Goal: Information Seeking & Learning: Learn about a topic

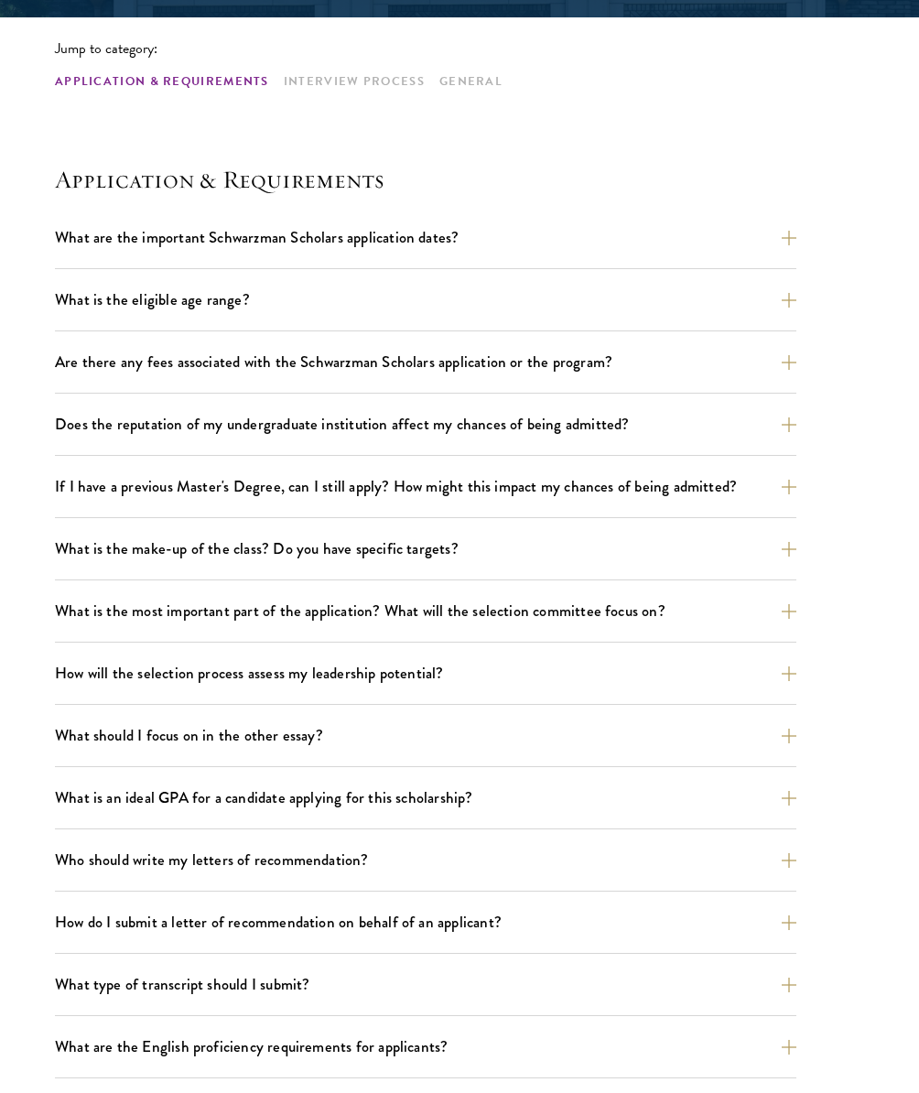
scroll to position [455, 0]
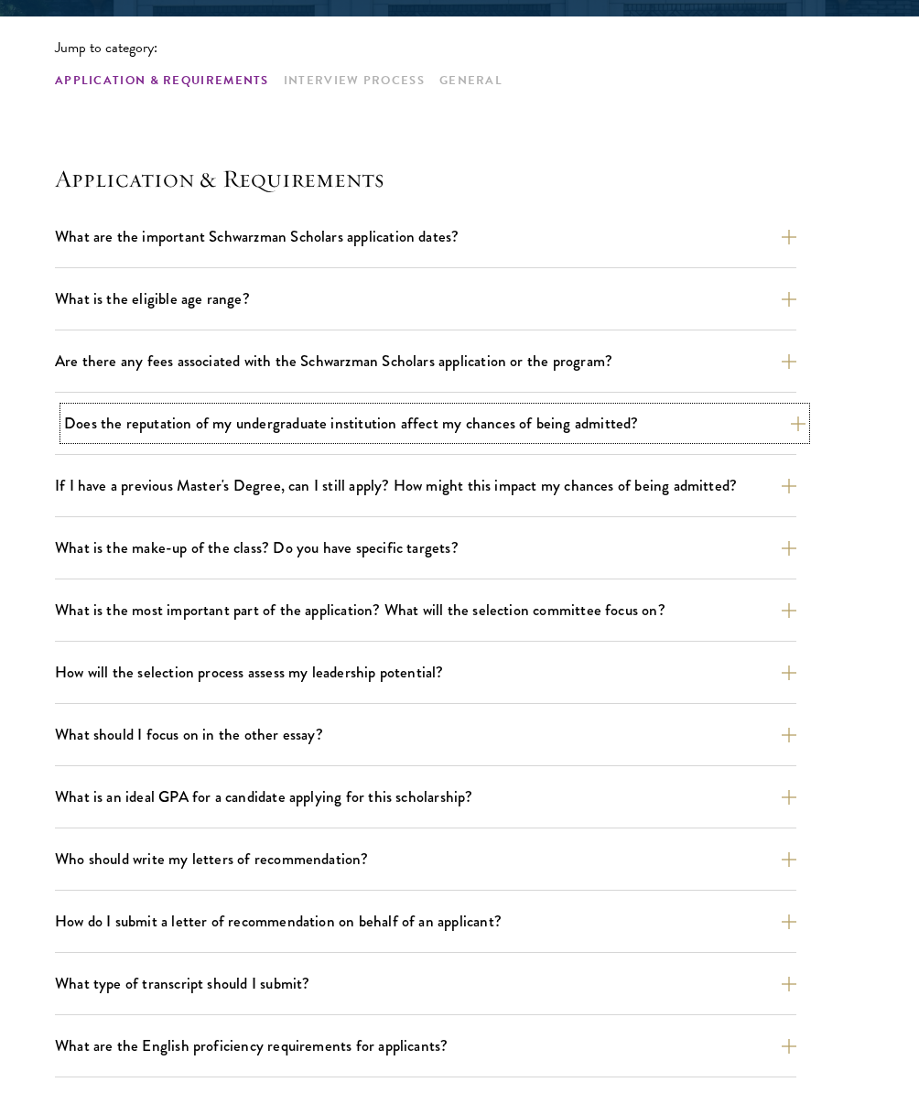
click at [546, 407] on button "Does the reputation of my undergraduate institution affect my chances of being …" at bounding box center [434, 423] width 741 height 32
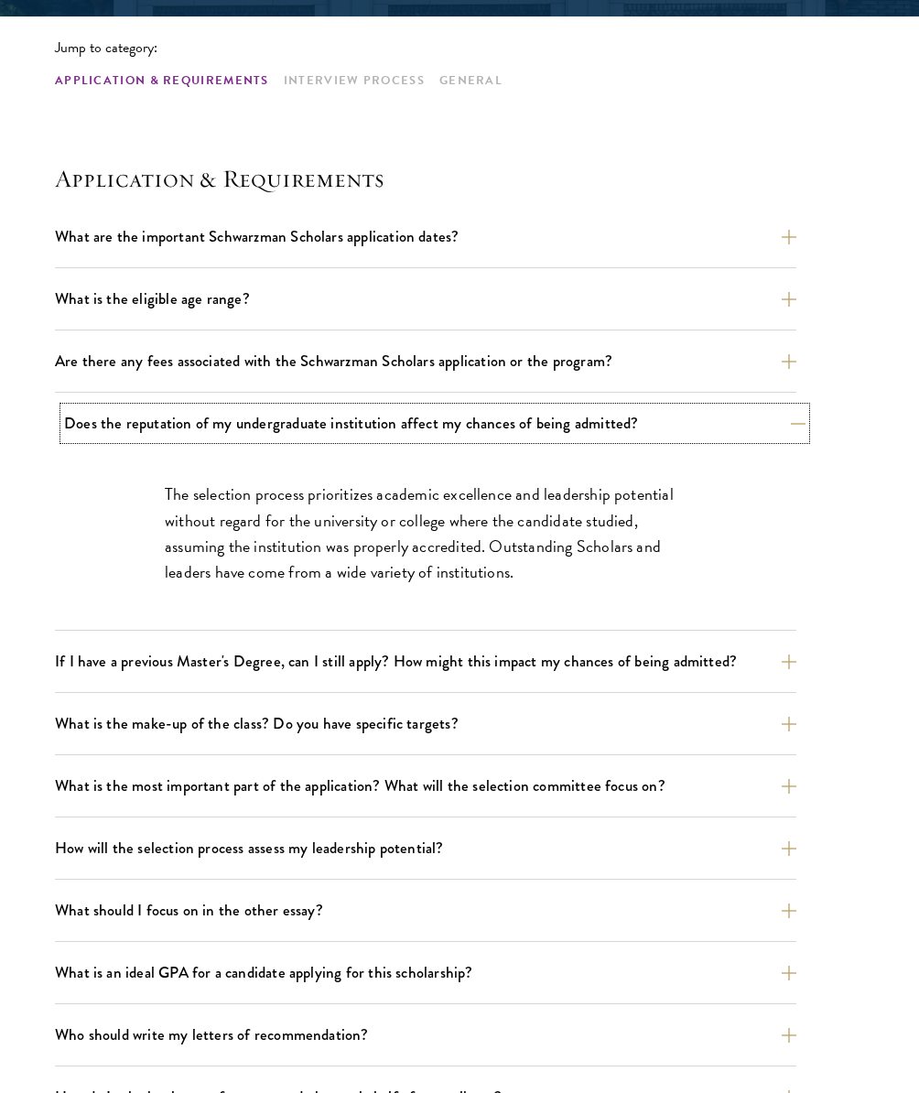
click at [546, 407] on button "Does the reputation of my undergraduate institution affect my chances of being …" at bounding box center [434, 423] width 741 height 32
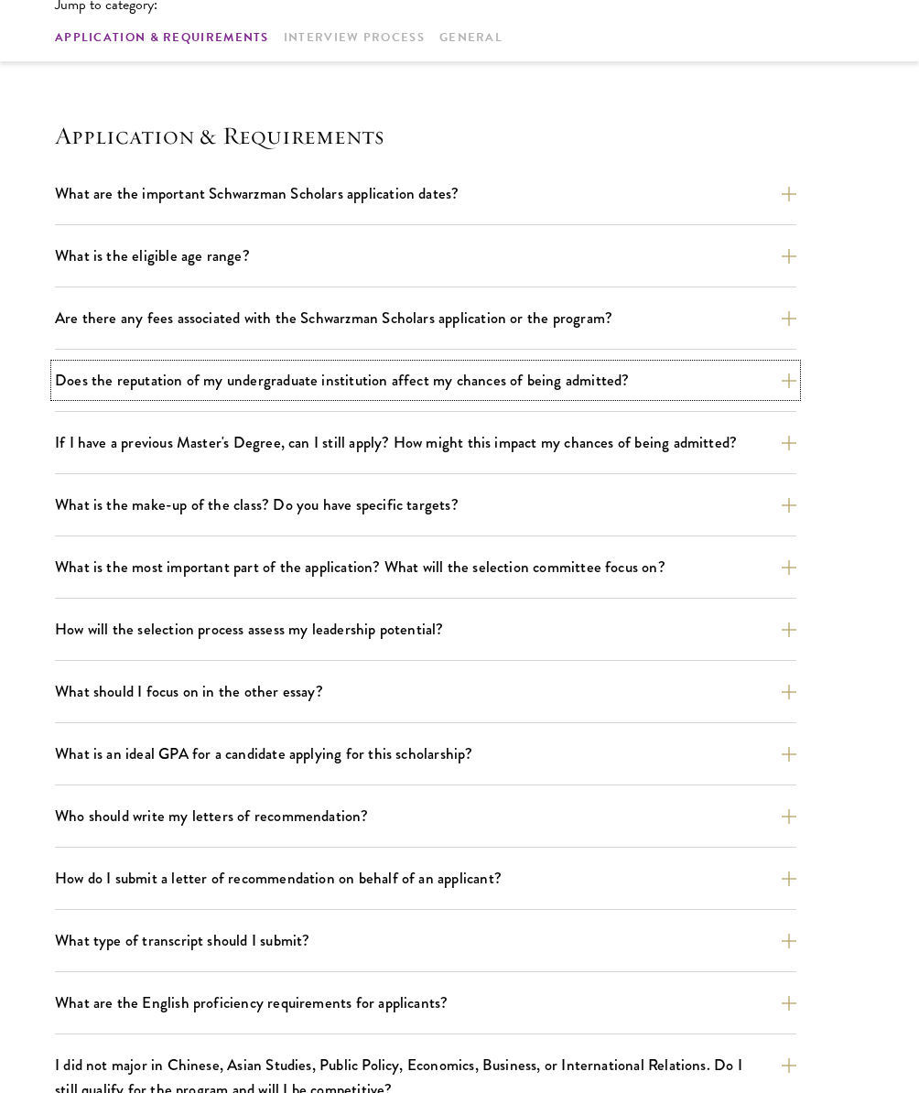
scroll to position [540, 0]
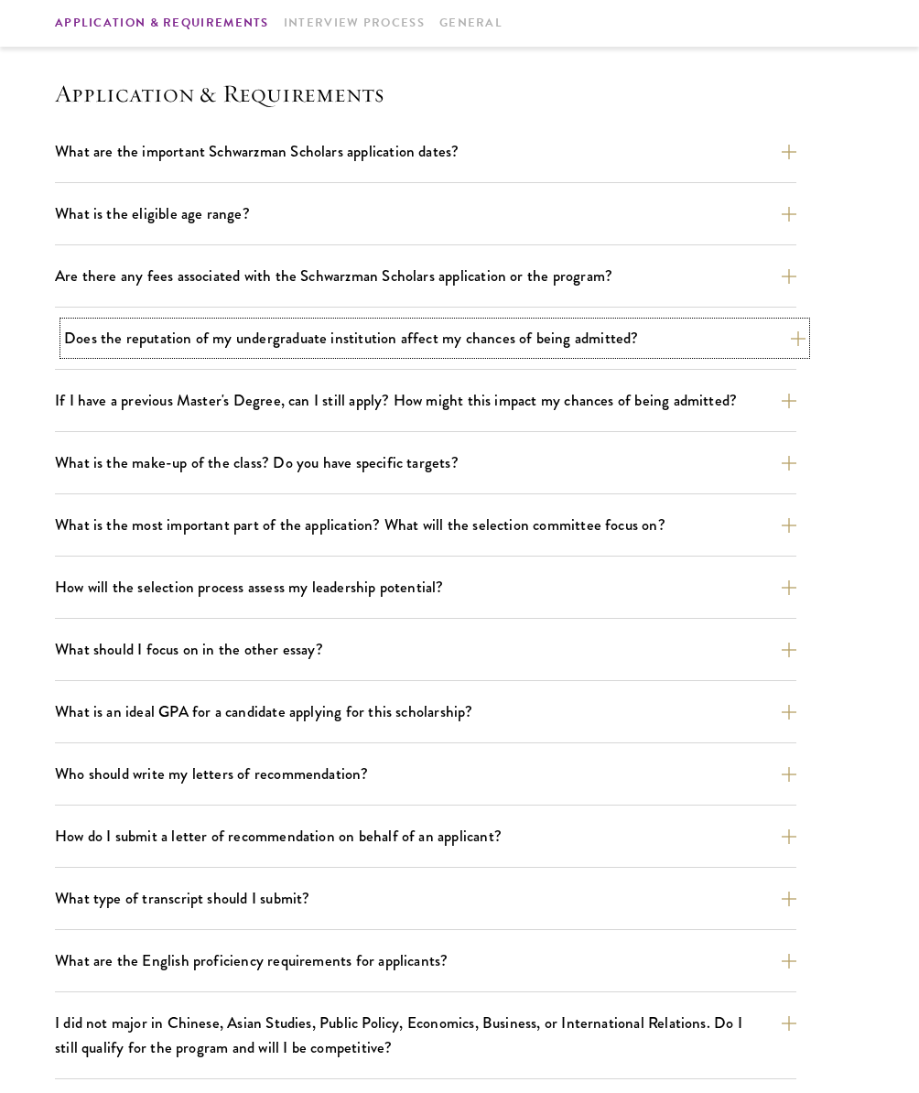
click at [491, 327] on button "Does the reputation of my undergraduate institution affect my chances of being …" at bounding box center [434, 338] width 741 height 32
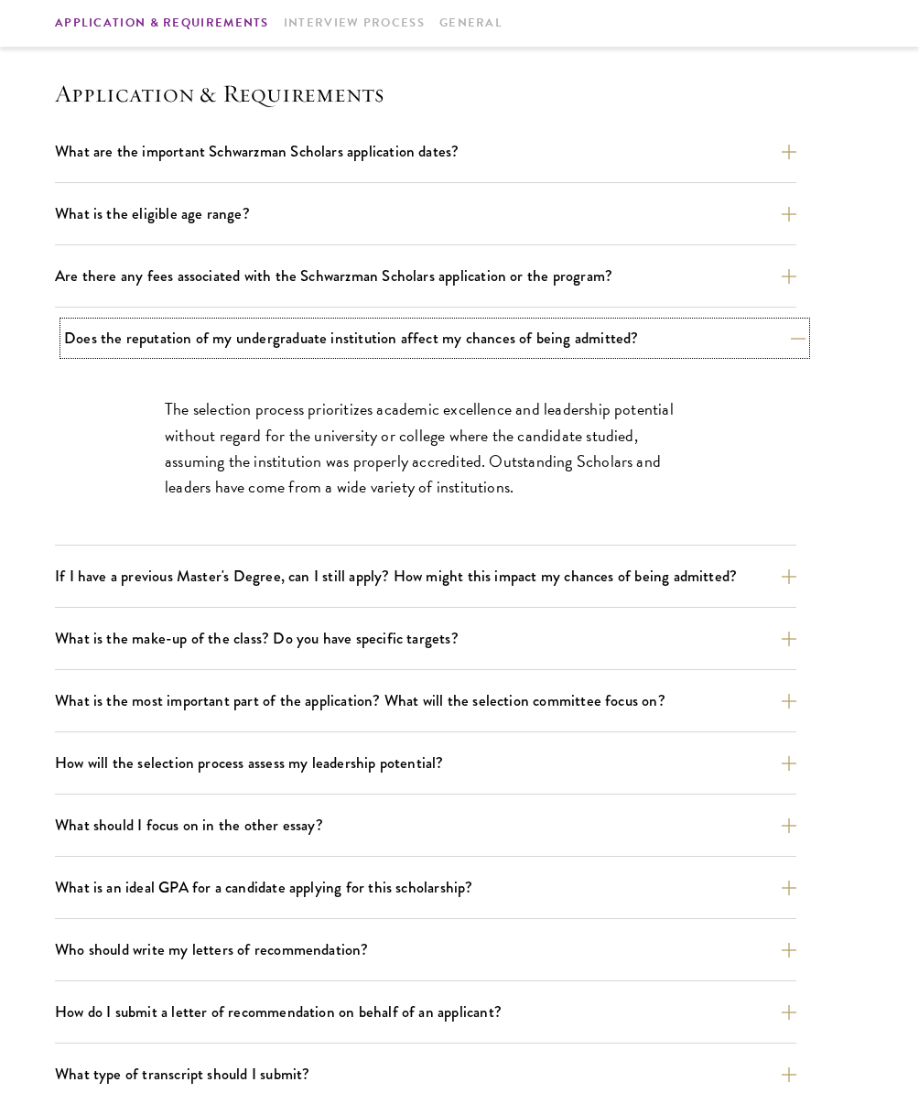
click at [491, 327] on button "Does the reputation of my undergraduate institution affect my chances of being …" at bounding box center [434, 338] width 741 height 32
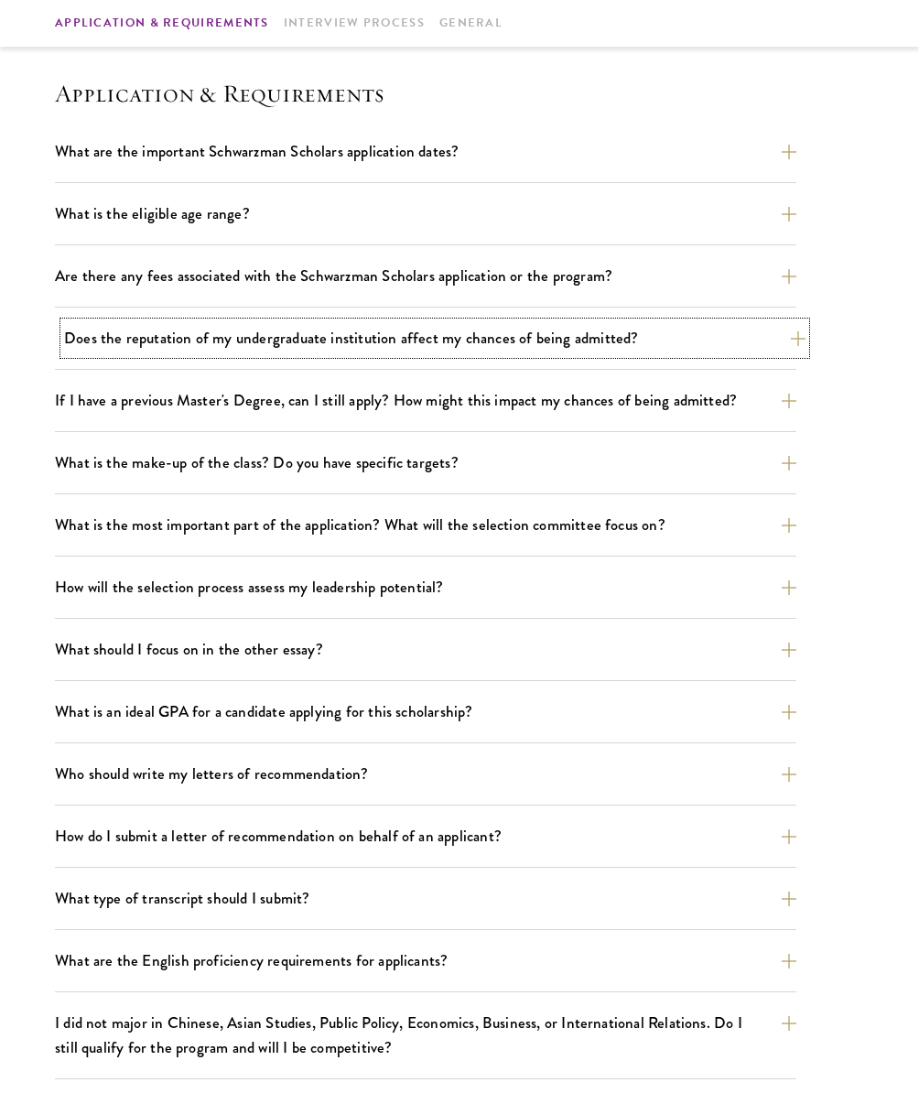
click at [491, 327] on button "Does the reputation of my undergraduate institution affect my chances of being …" at bounding box center [434, 338] width 741 height 32
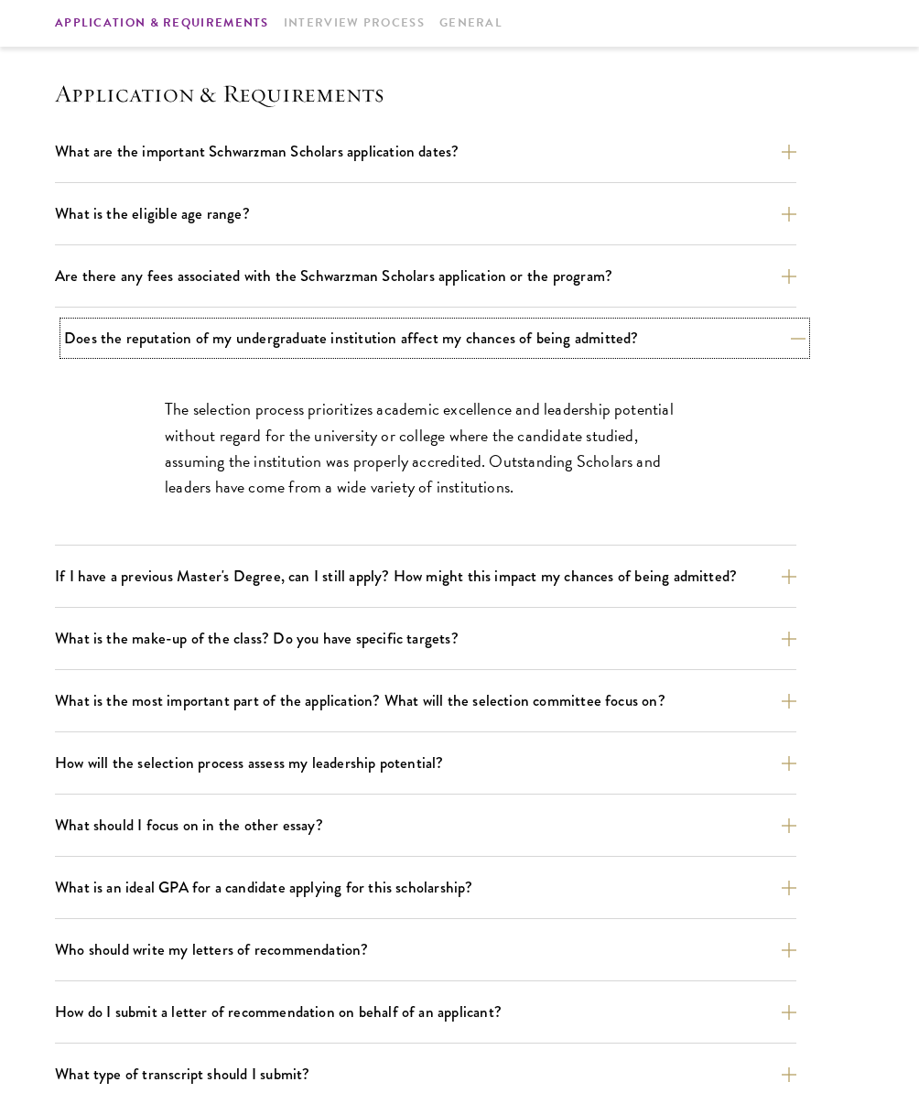
click at [491, 327] on button "Does the reputation of my undergraduate institution affect my chances of being …" at bounding box center [434, 338] width 741 height 32
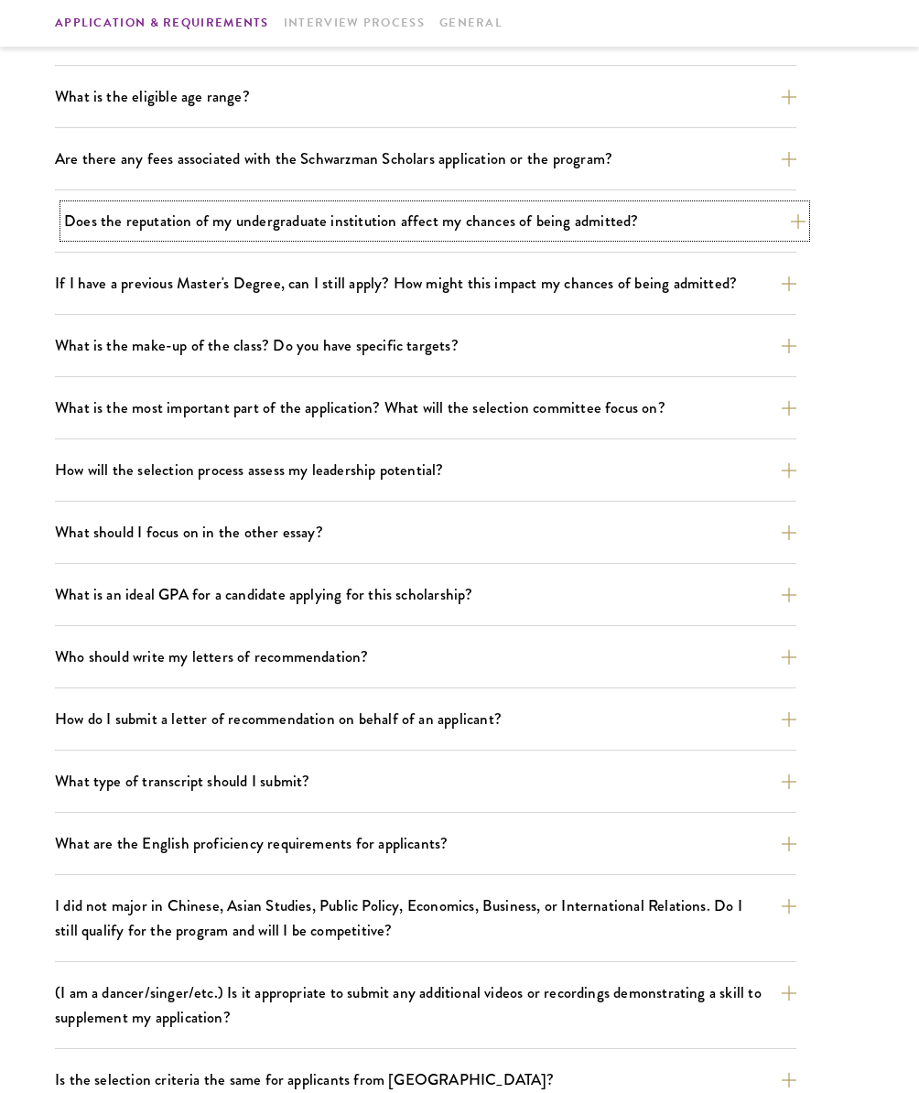
scroll to position [660, 0]
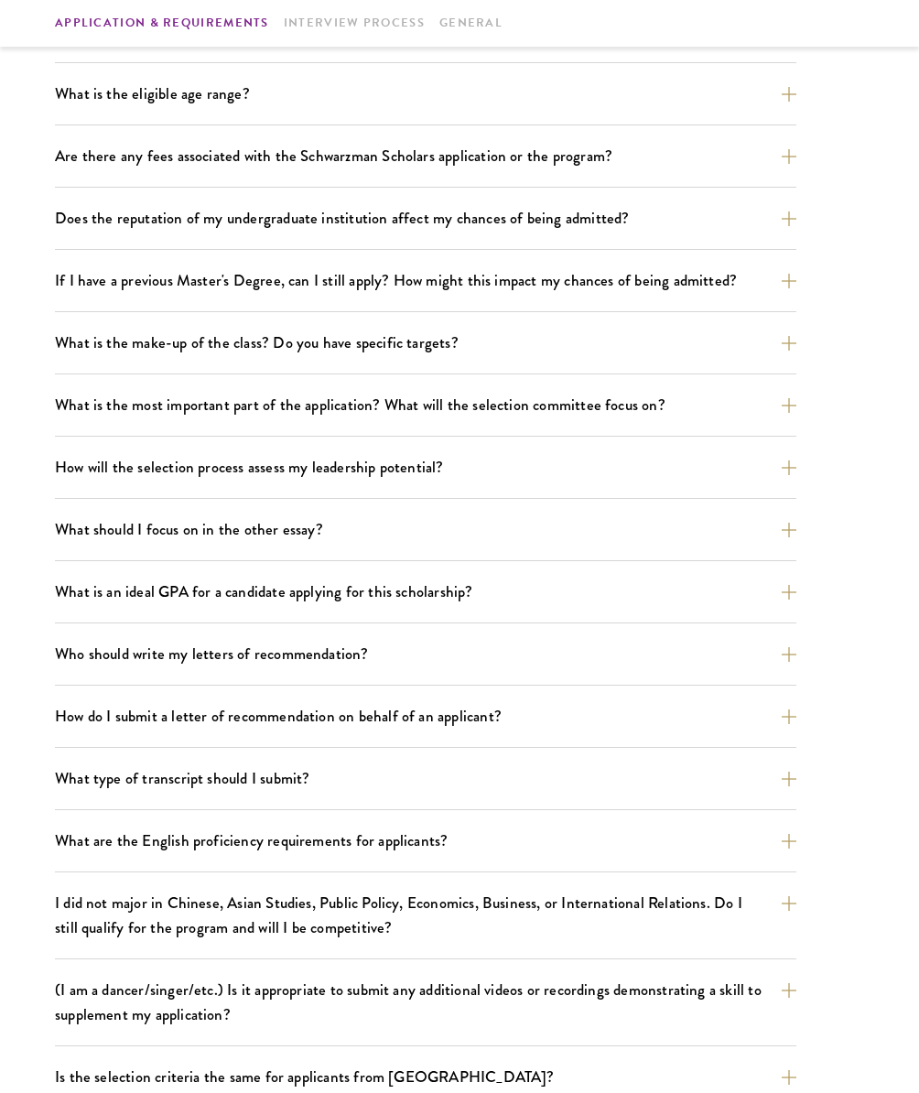
click at [460, 385] on div "What are the important Schwarzman Scholars application dates? Applicants who ho…" at bounding box center [425, 637] width 741 height 1242
click at [454, 395] on button "What is the most important part of the application? What will the selection com…" at bounding box center [434, 405] width 741 height 32
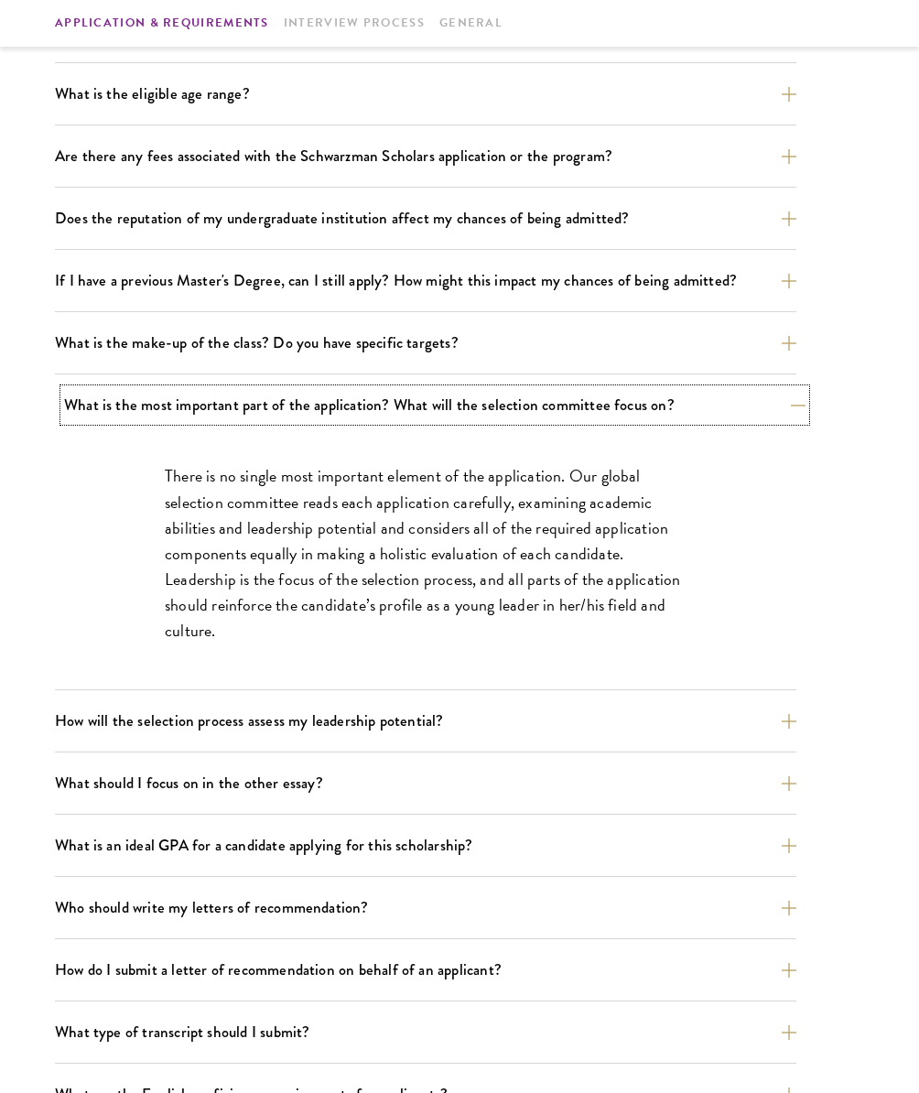
click at [454, 395] on button "What is the most important part of the application? What will the selection com…" at bounding box center [434, 405] width 741 height 32
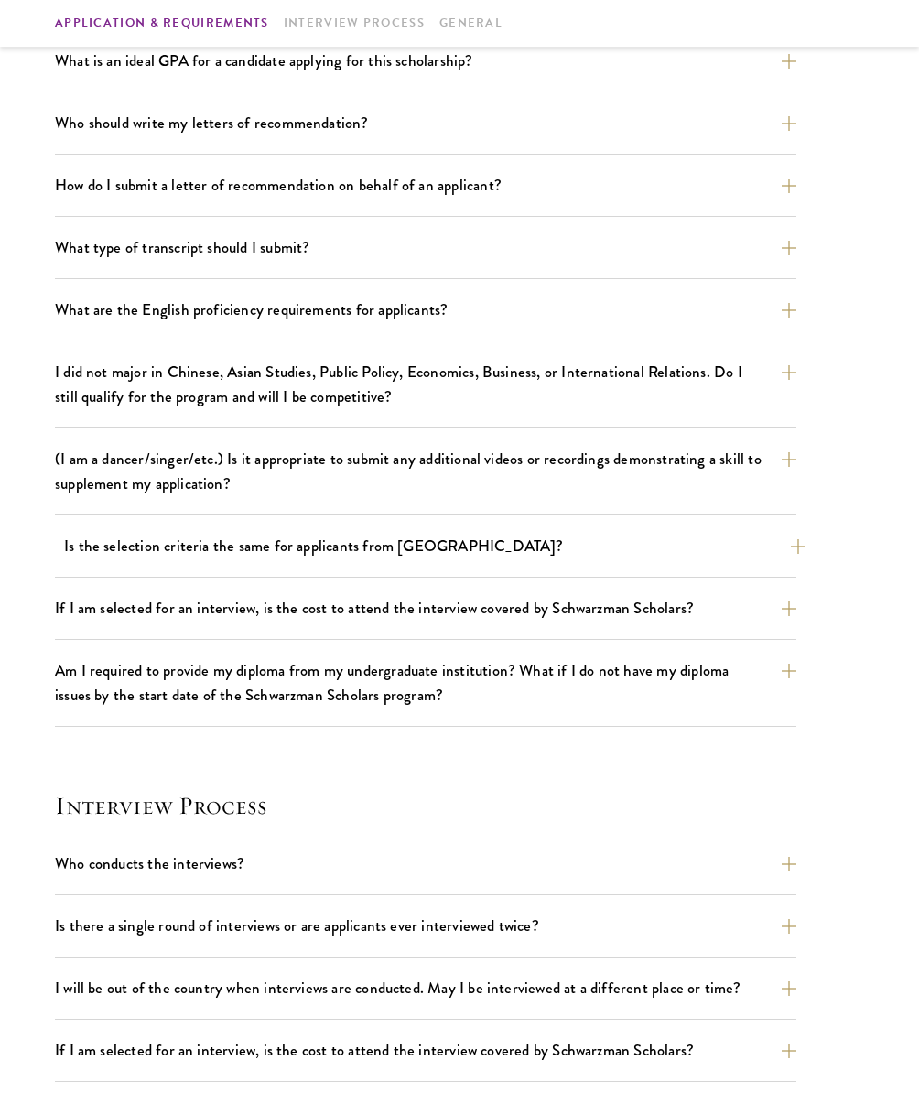
scroll to position [1195, 0]
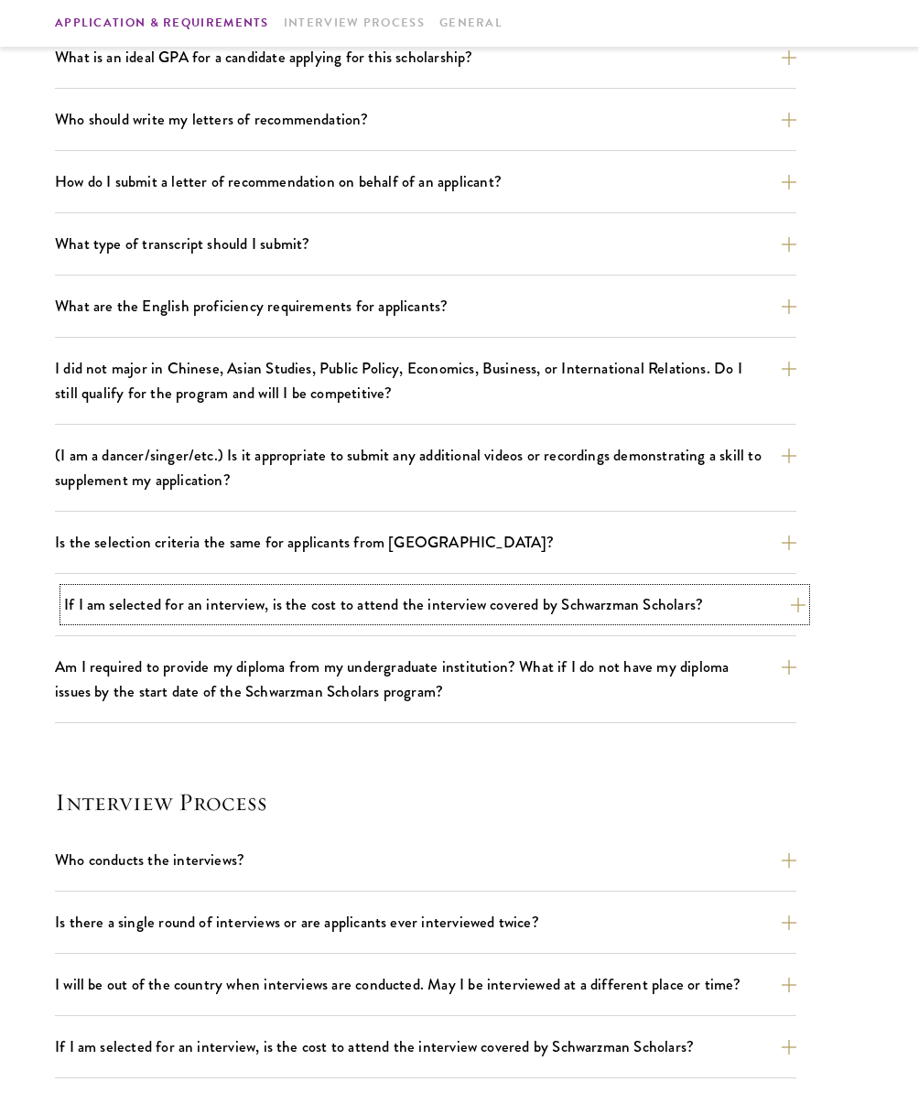
click at [392, 609] on button "If I am selected for an interview, is the cost to attend the interview covered …" at bounding box center [434, 605] width 741 height 32
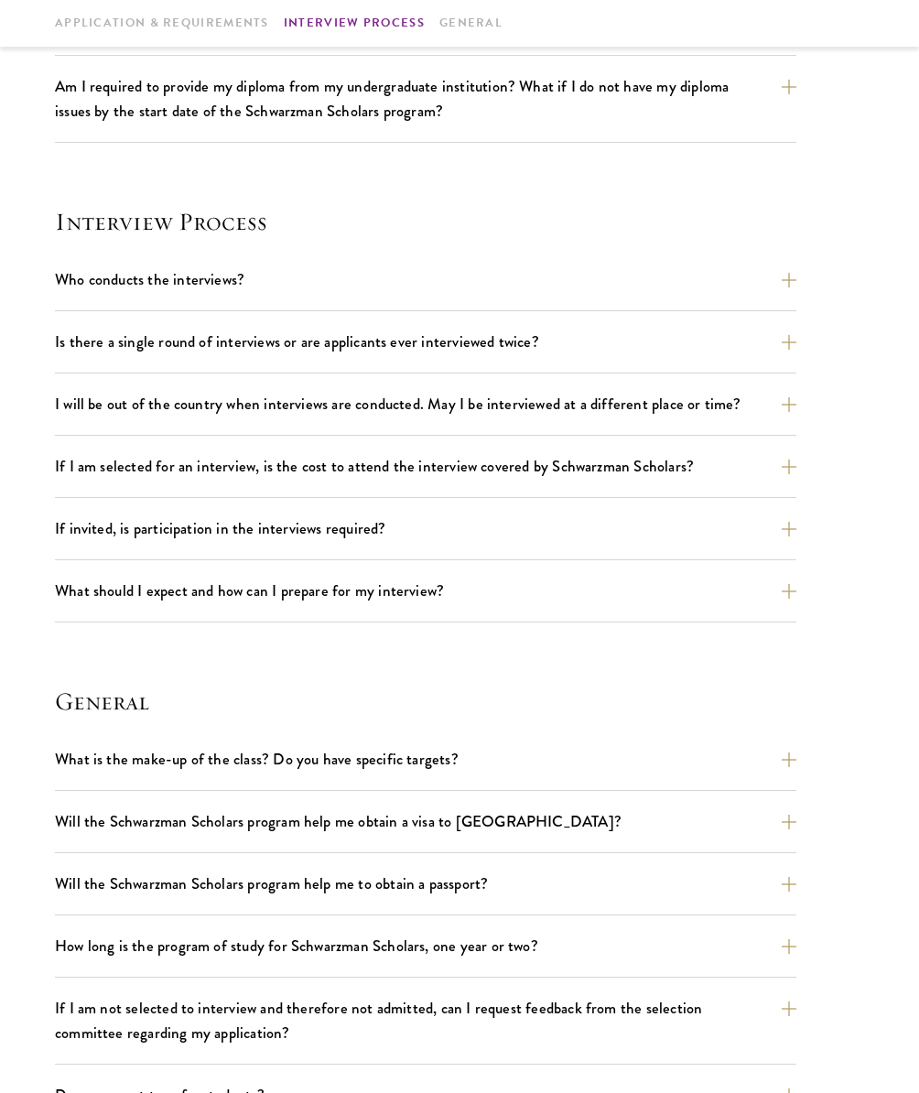
scroll to position [1916, 0]
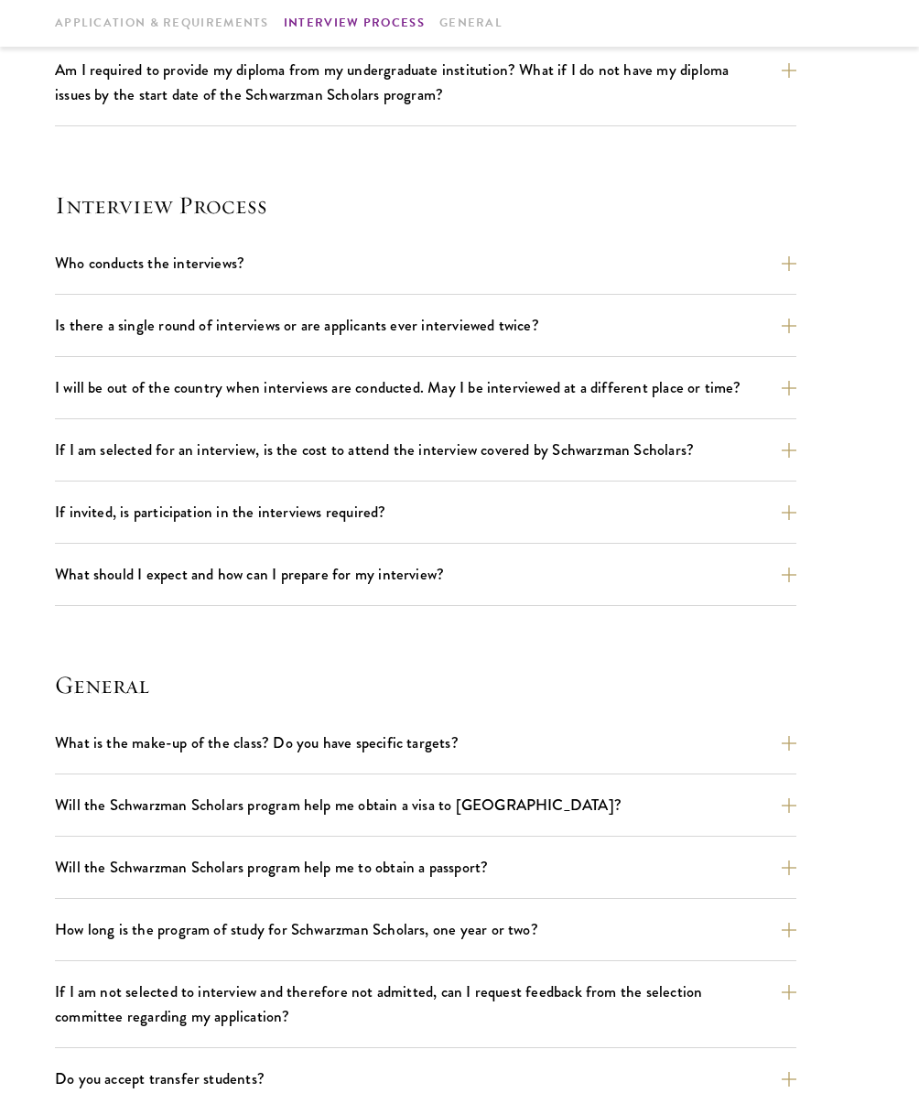
click at [467, 341] on div "Is there a single round of interviews or are applicants ever interviewed twice?…" at bounding box center [425, 333] width 741 height 48
click at [479, 326] on button "Is there a single round of interviews or are applicants ever interviewed twice?" at bounding box center [434, 325] width 741 height 32
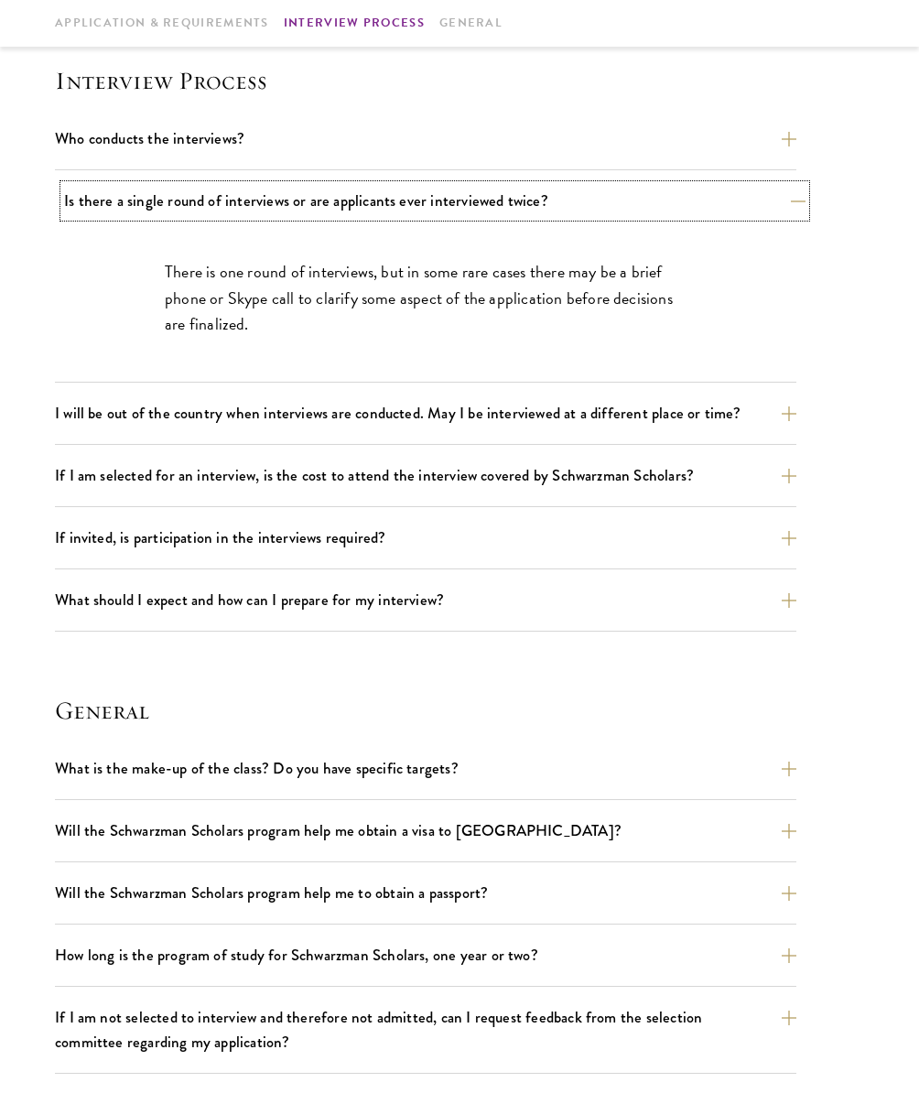
click at [664, 210] on button "Is there a single round of interviews or are applicants ever interviewed twice?" at bounding box center [434, 201] width 741 height 32
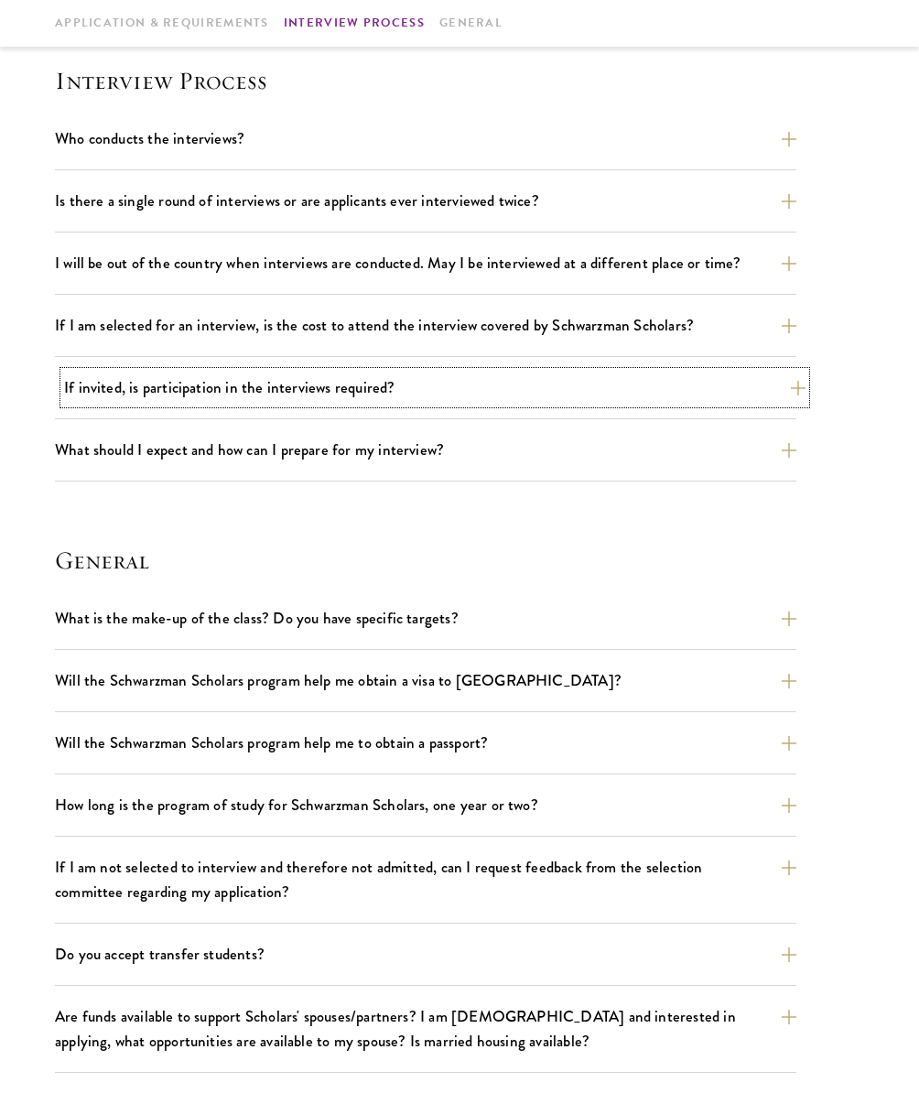
click at [555, 384] on button "If invited, is participation in the interviews required?" at bounding box center [434, 388] width 741 height 32
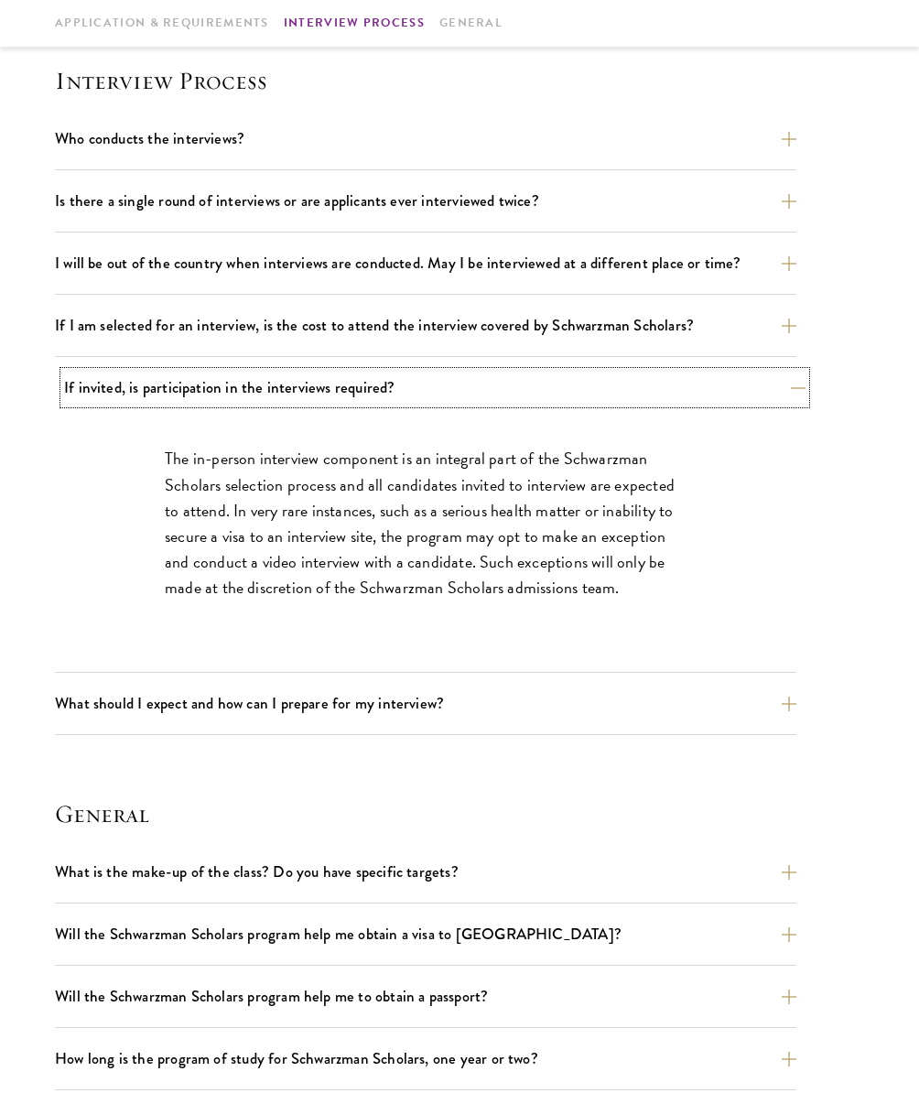
click at [555, 384] on button "If invited, is participation in the interviews required?" at bounding box center [434, 388] width 741 height 32
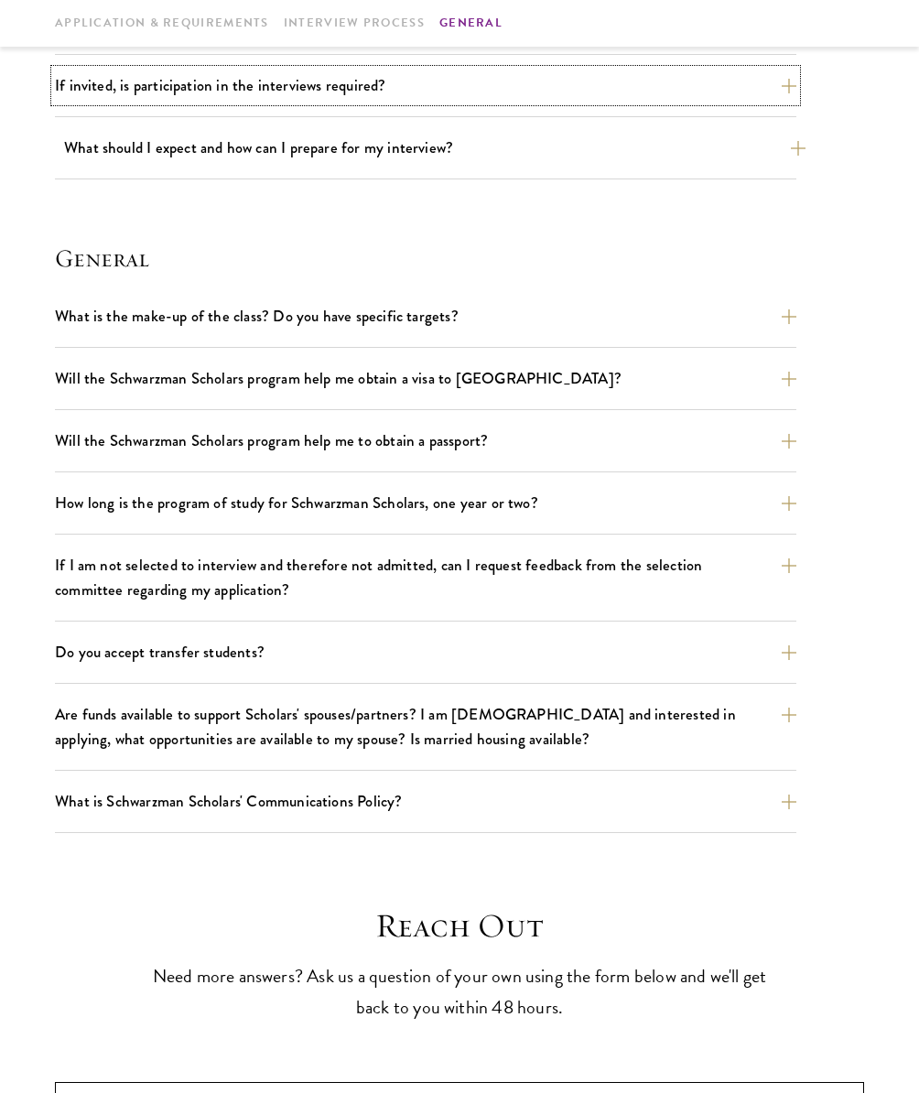
scroll to position [2228, 0]
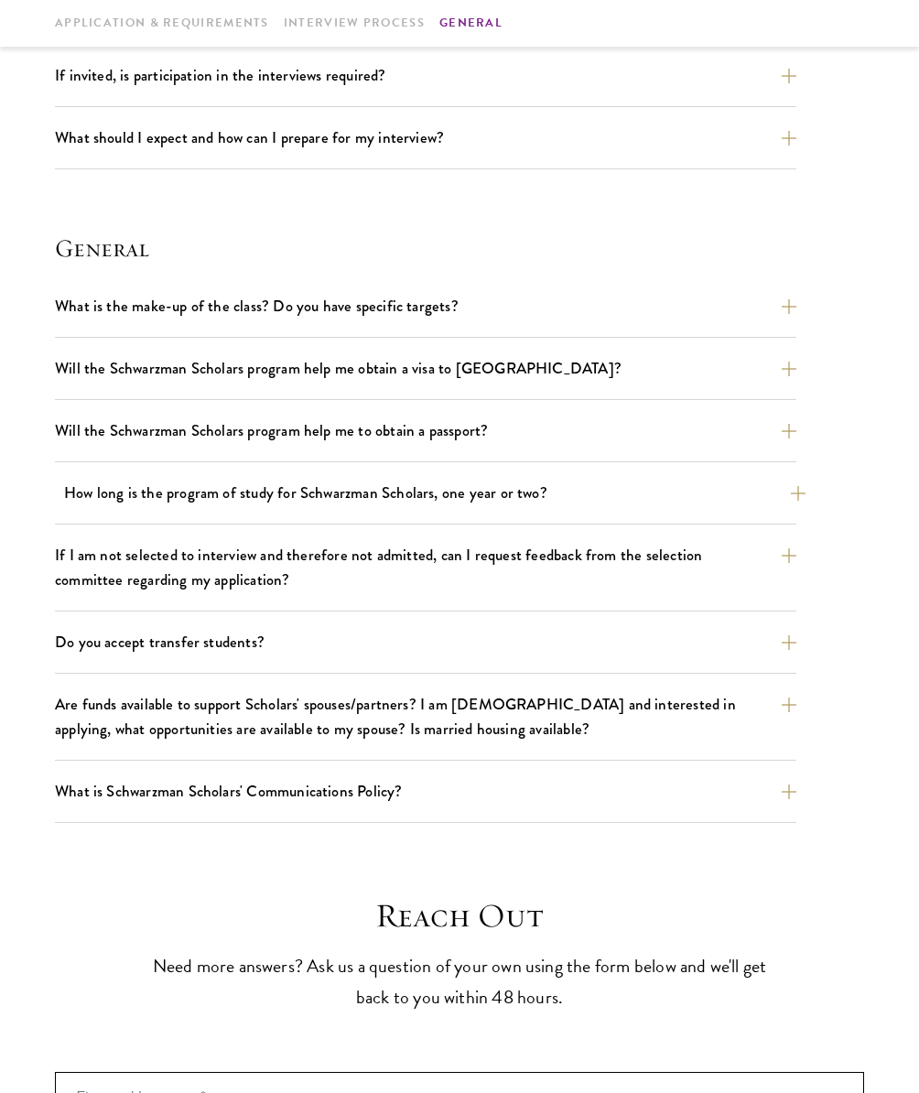
click at [559, 484] on button "How long is the program of study for Schwarzman Scholars, one year or two?" at bounding box center [434, 493] width 741 height 32
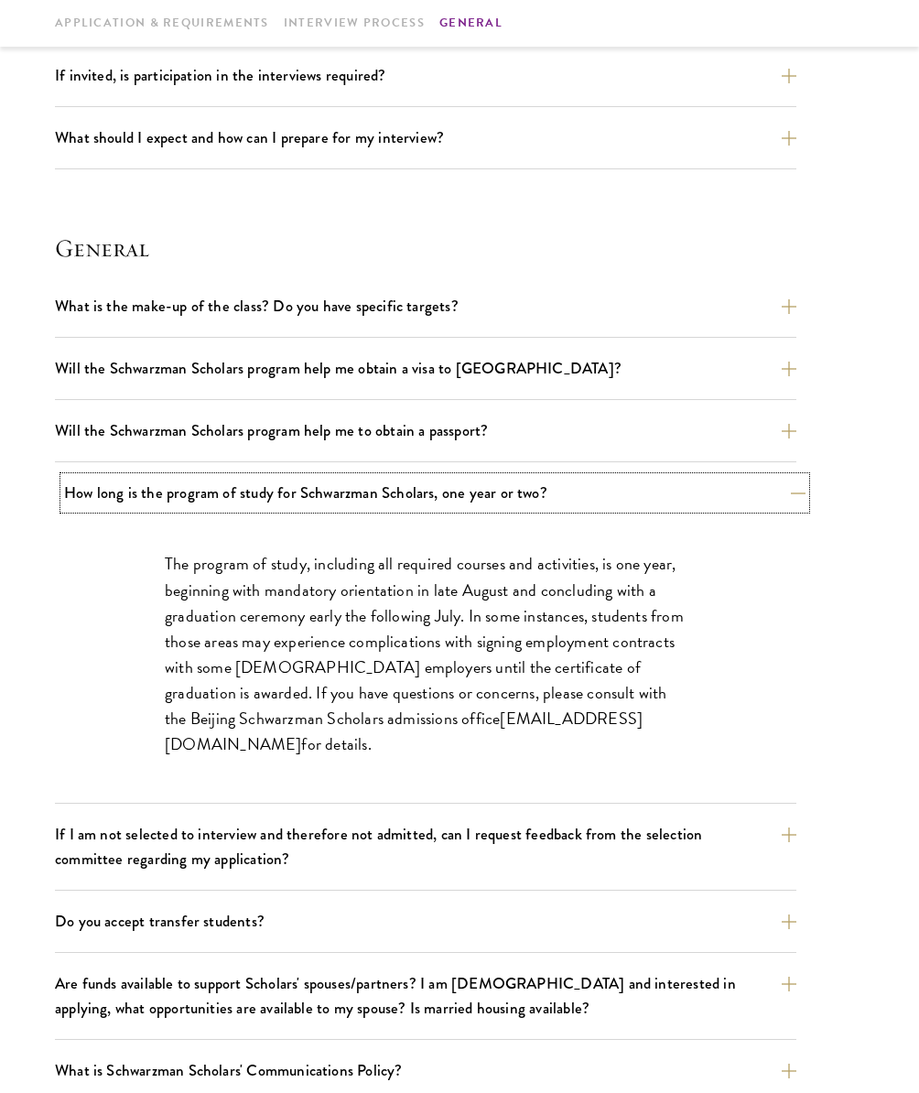
click at [559, 484] on button "How long is the program of study for Schwarzman Scholars, one year or two?" at bounding box center [434, 493] width 741 height 32
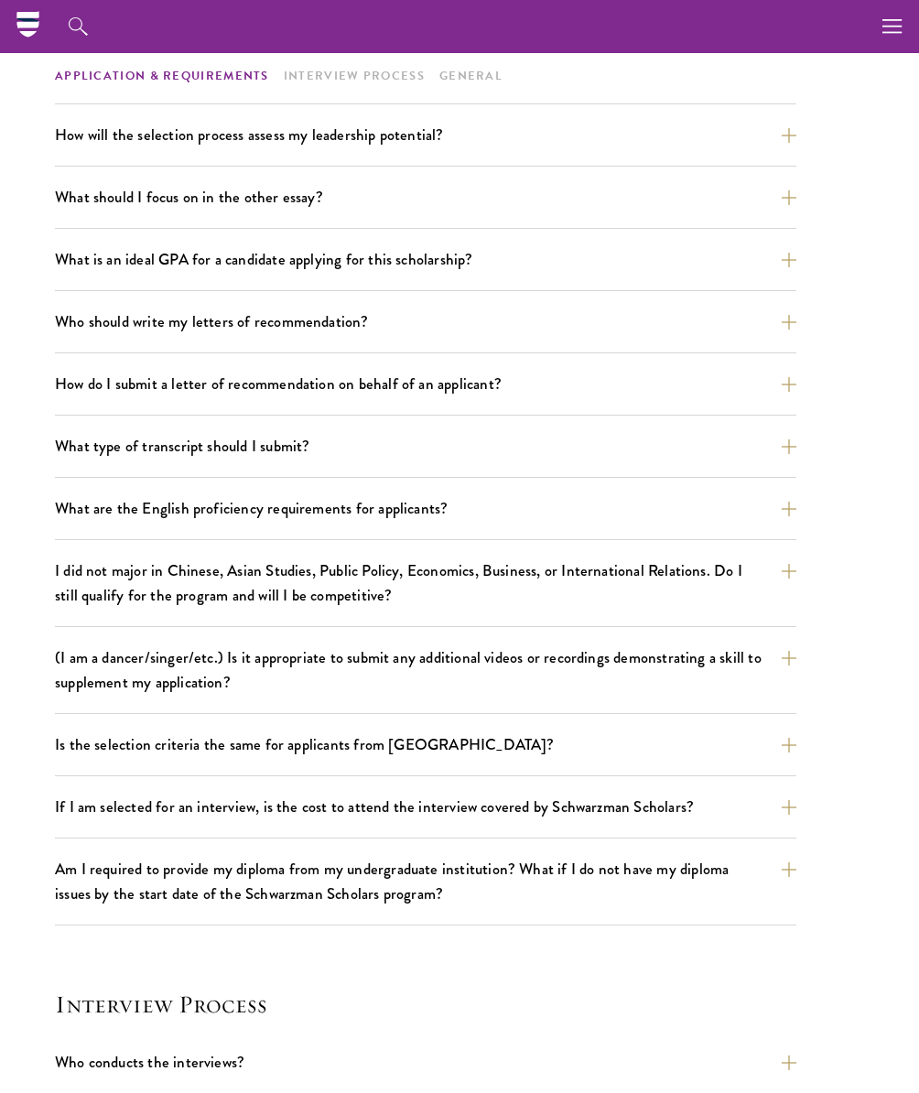
scroll to position [0, 0]
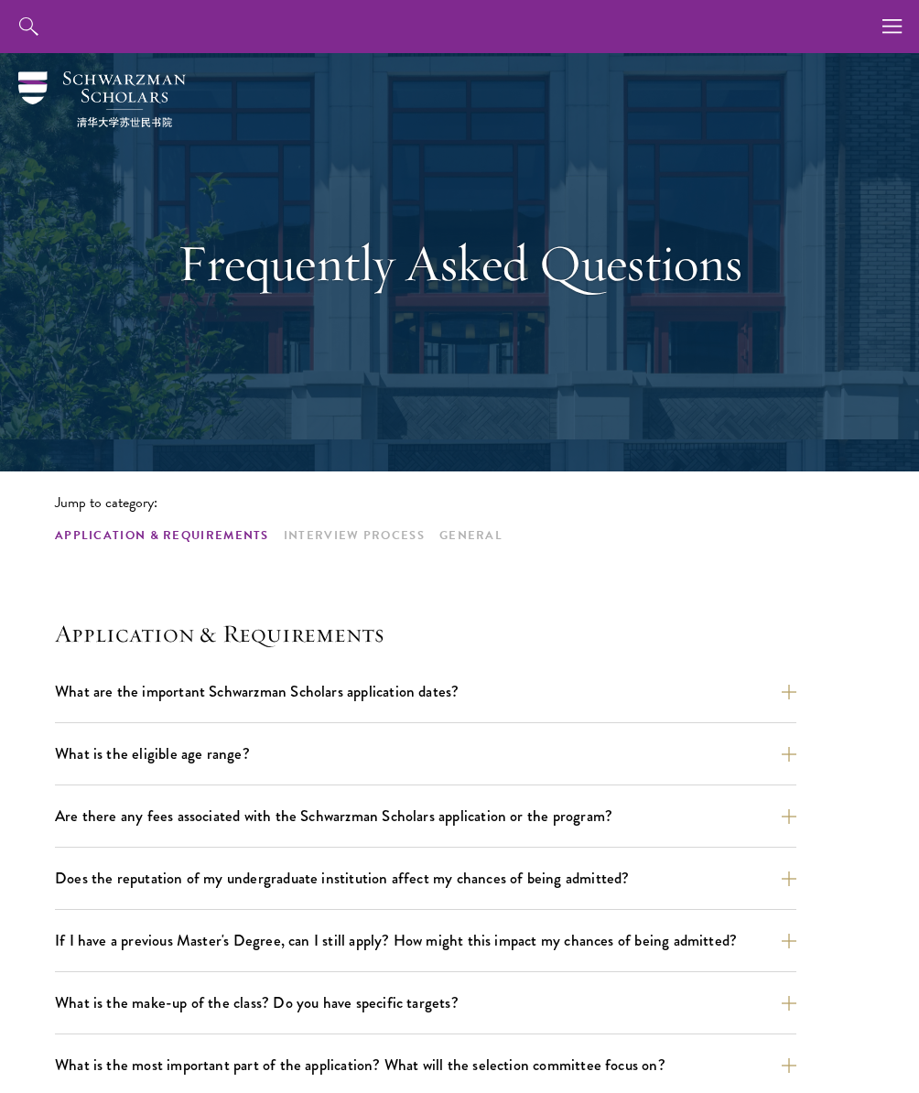
click at [719, 417] on div "Frequently Asked Questions" at bounding box center [459, 262] width 809 height 418
